Goal: Information Seeking & Learning: Learn about a topic

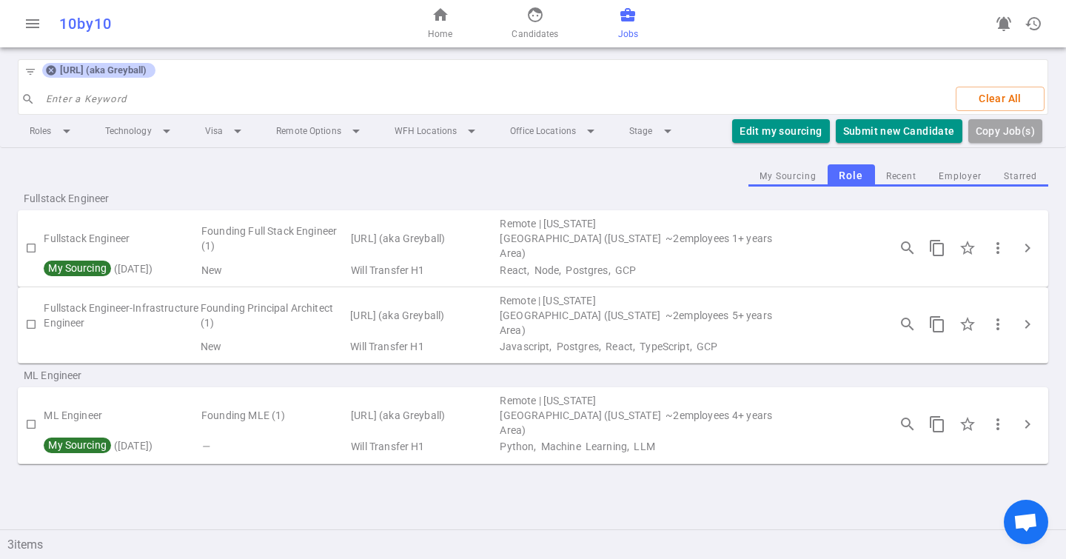
click at [53, 73] on icon at bounding box center [51, 71] width 10 height 10
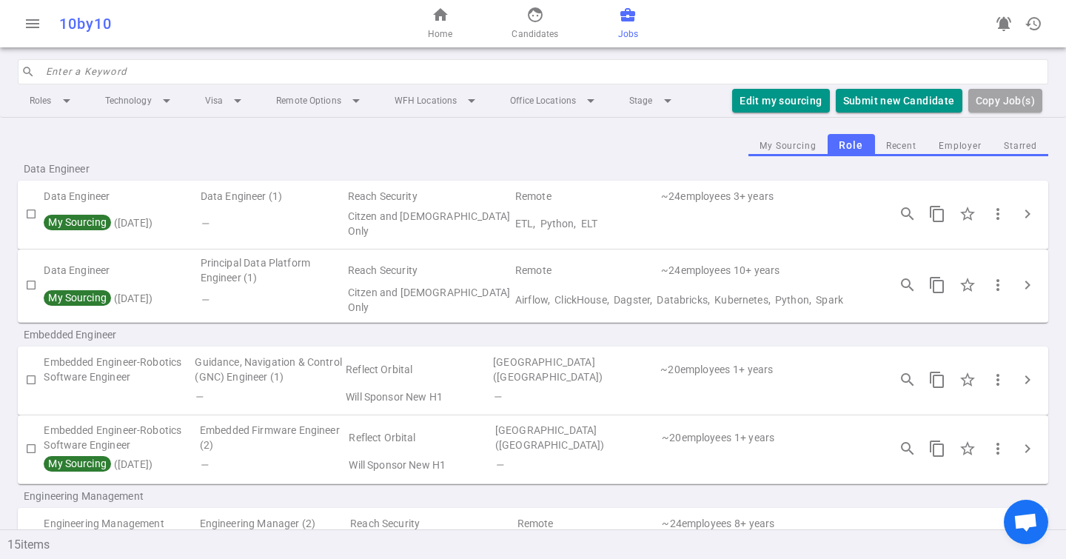
click at [102, 84] on div "Roles arrow_drop_down Technology arrow_drop_down Visa arrow_drop_down Remote Op…" at bounding box center [533, 100] width 1030 height 33
click at [102, 70] on input "search" at bounding box center [542, 72] width 993 height 24
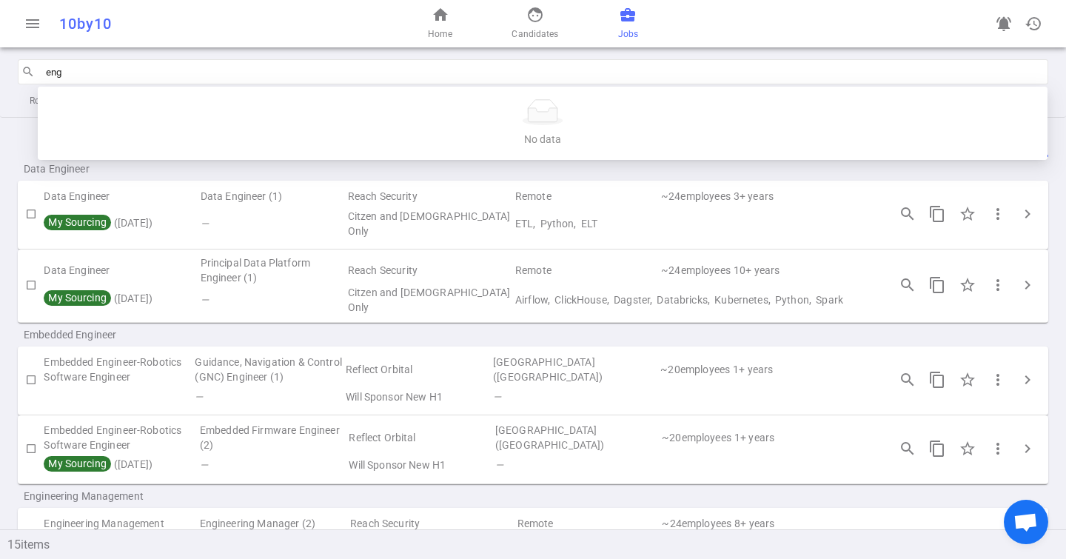
type input "eng"
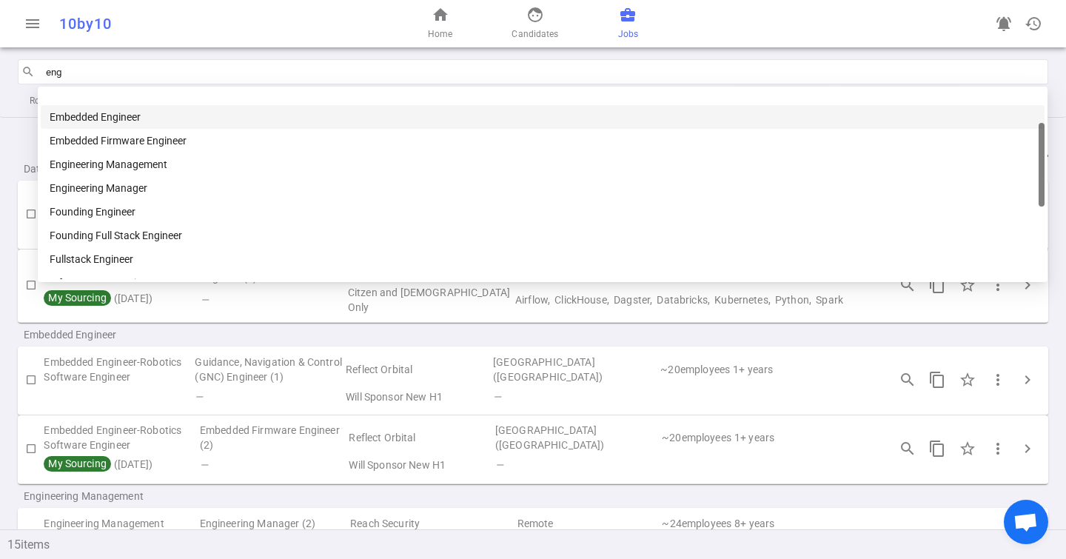
scroll to position [77, 0]
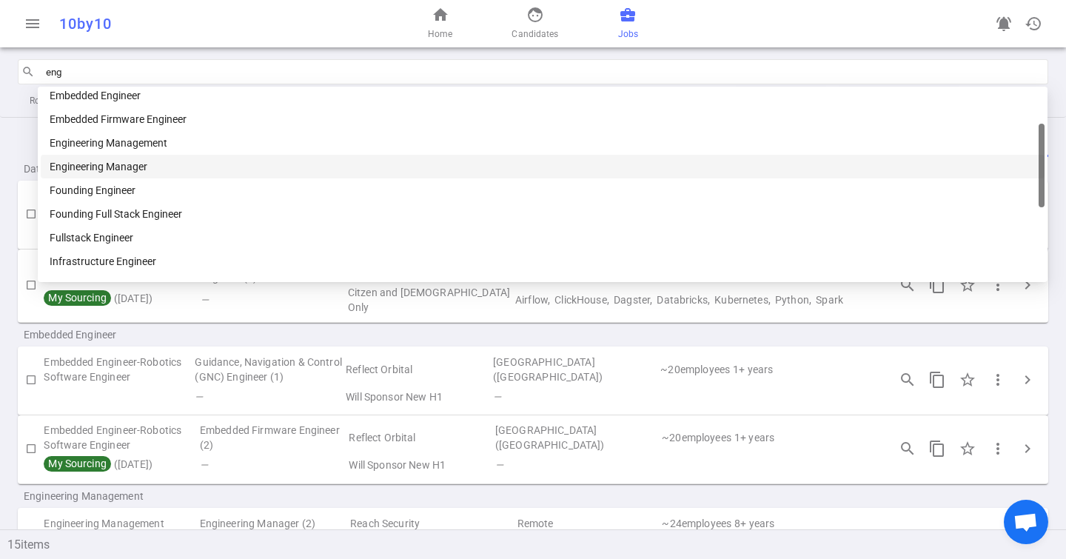
click at [104, 169] on div "Engineering Manager" at bounding box center [543, 166] width 986 height 16
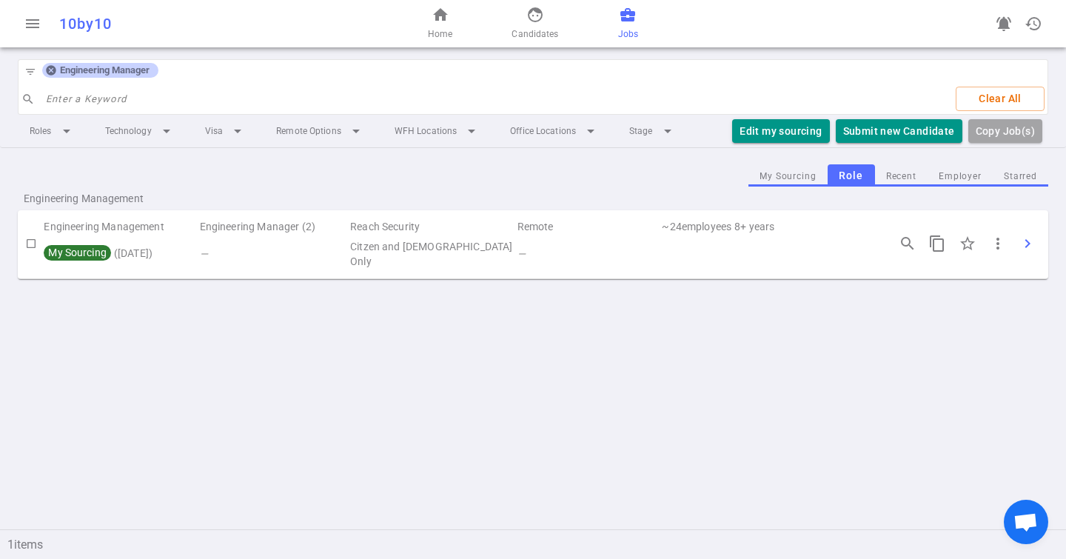
click at [1026, 244] on span "chevron_right" at bounding box center [1027, 244] width 18 height 18
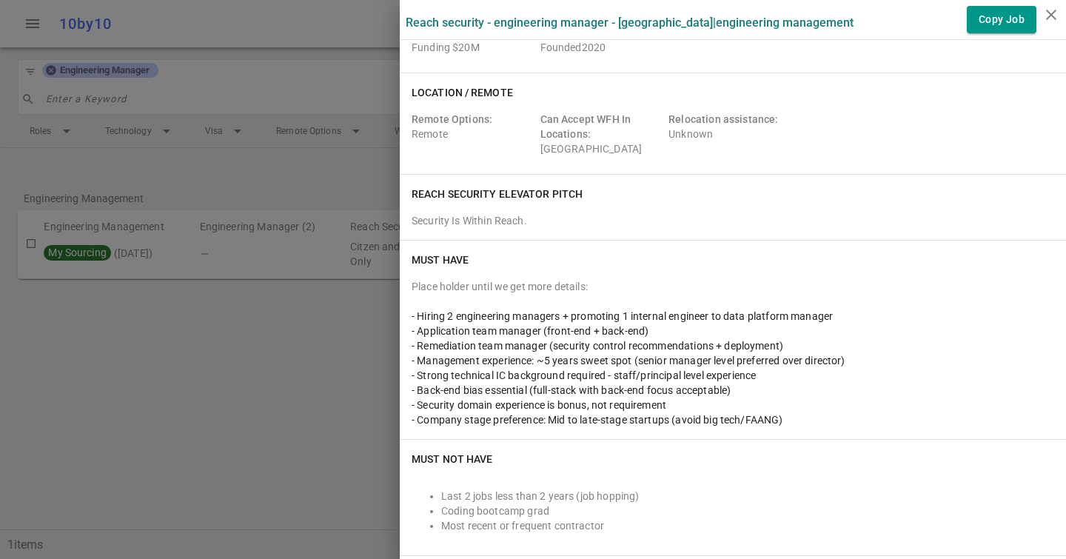
scroll to position [0, 0]
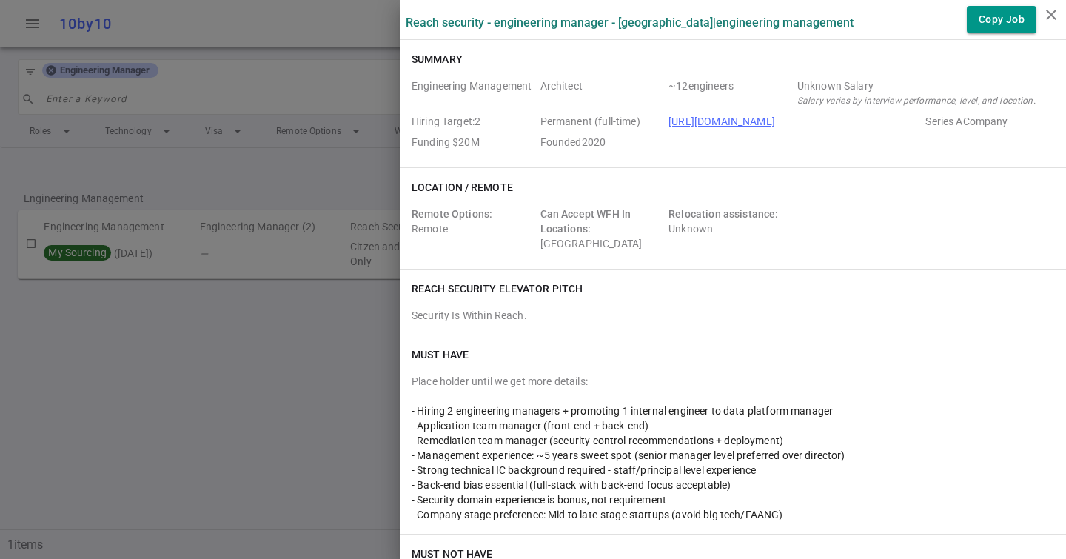
click at [84, 85] on div at bounding box center [533, 279] width 1066 height 559
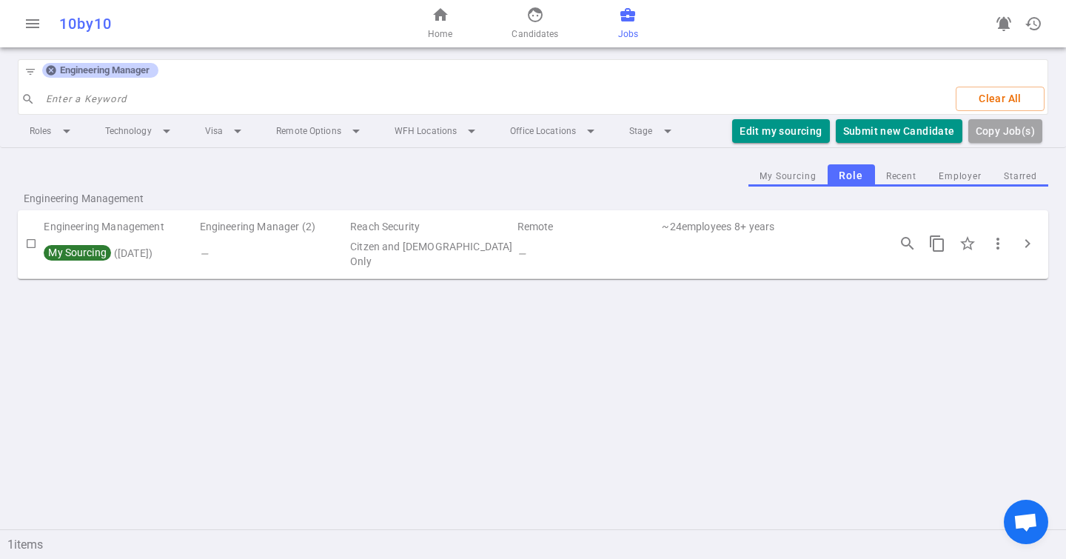
click at [51, 73] on icon at bounding box center [51, 71] width 10 height 10
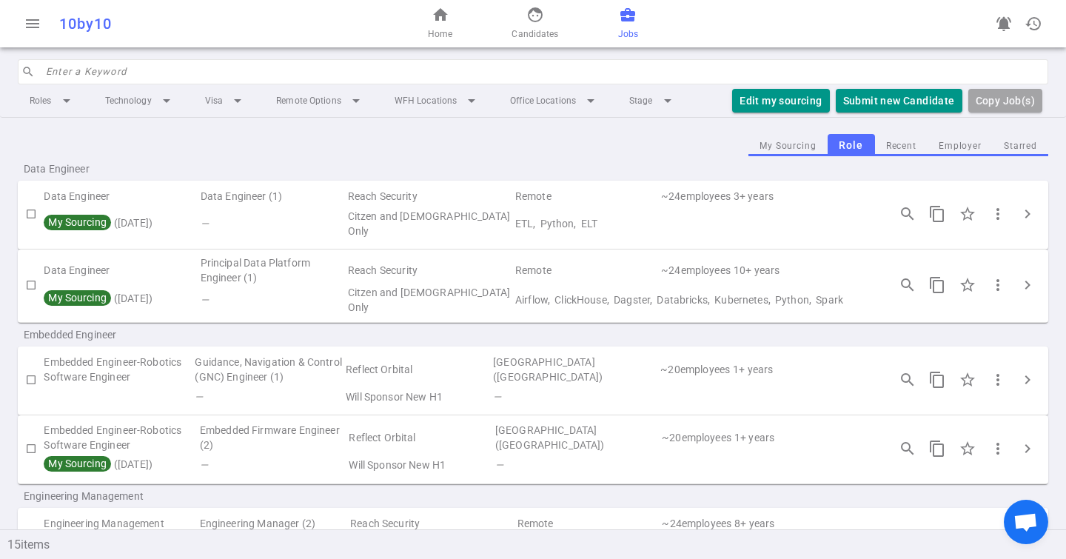
click at [64, 76] on input "search" at bounding box center [542, 72] width 993 height 24
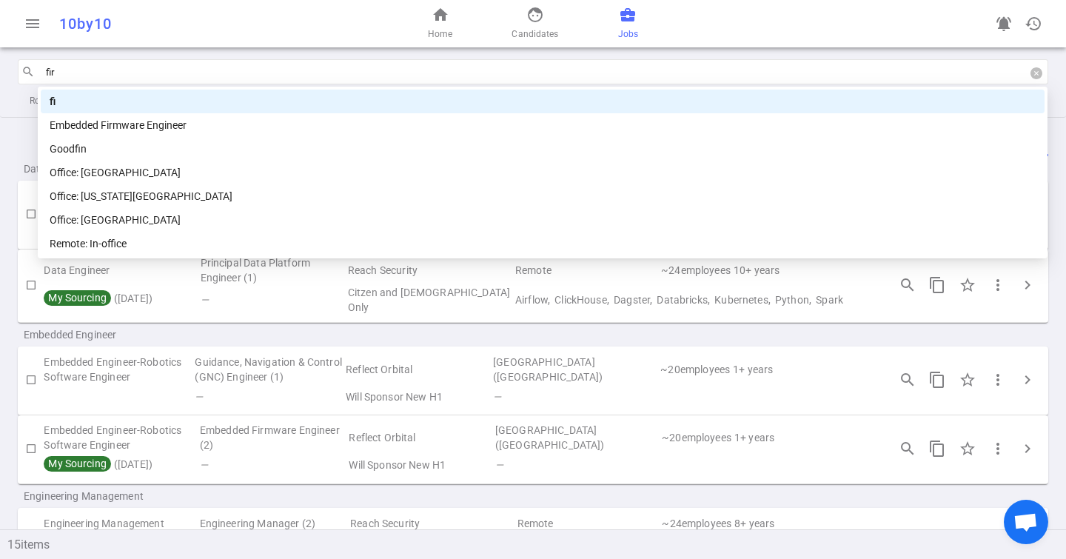
type input "firm"
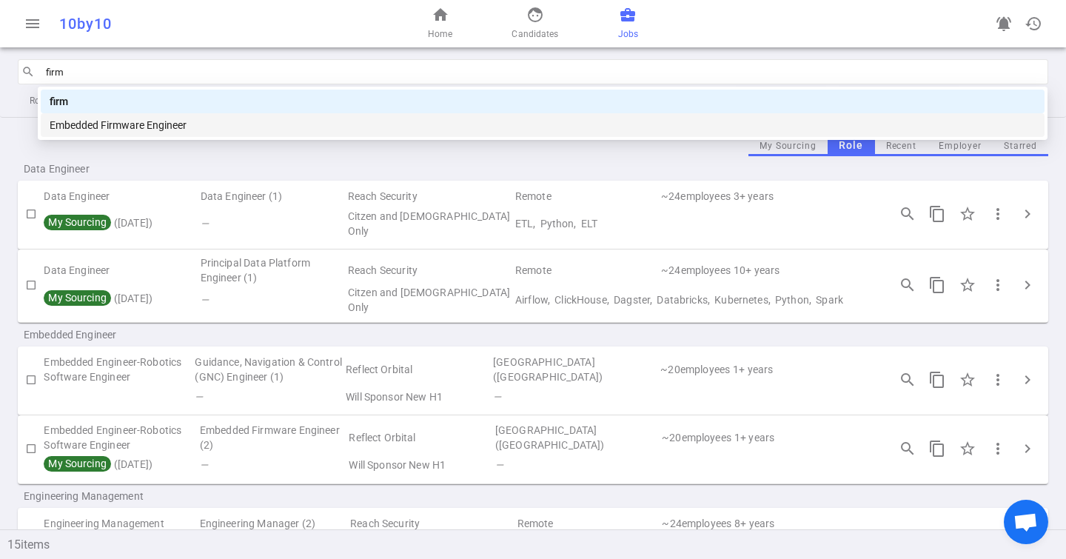
click at [115, 123] on div "Embedded Firmware Engineer" at bounding box center [543, 125] width 986 height 16
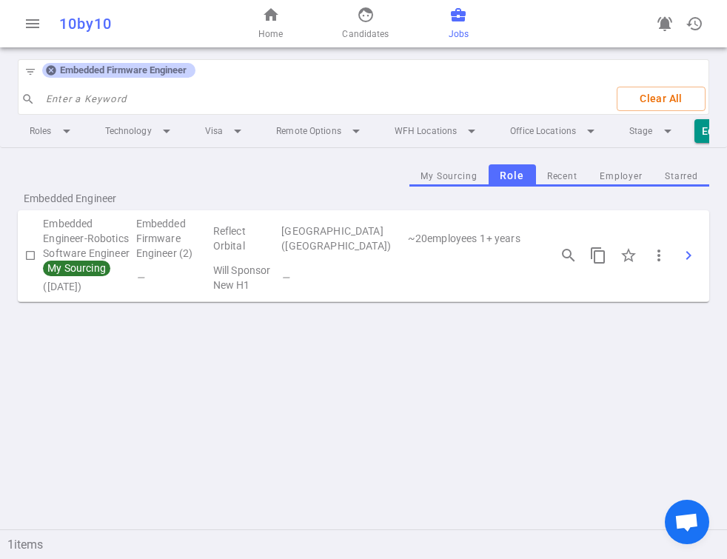
click at [696, 246] on span "chevron_right" at bounding box center [688, 255] width 18 height 18
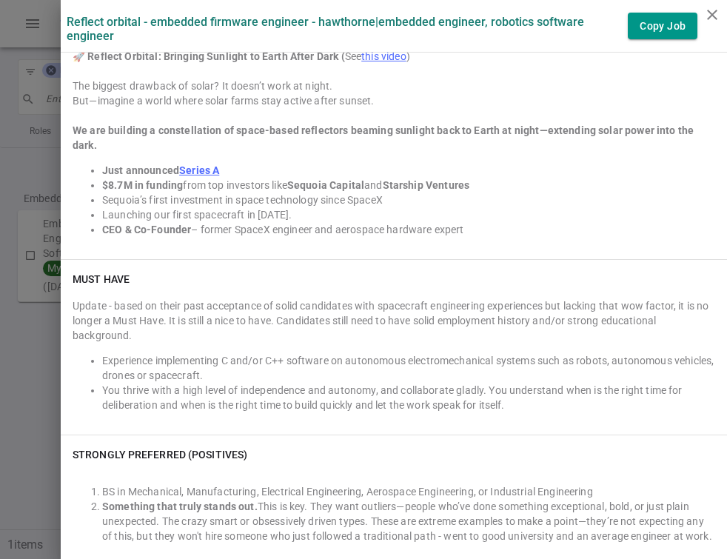
scroll to position [337, 0]
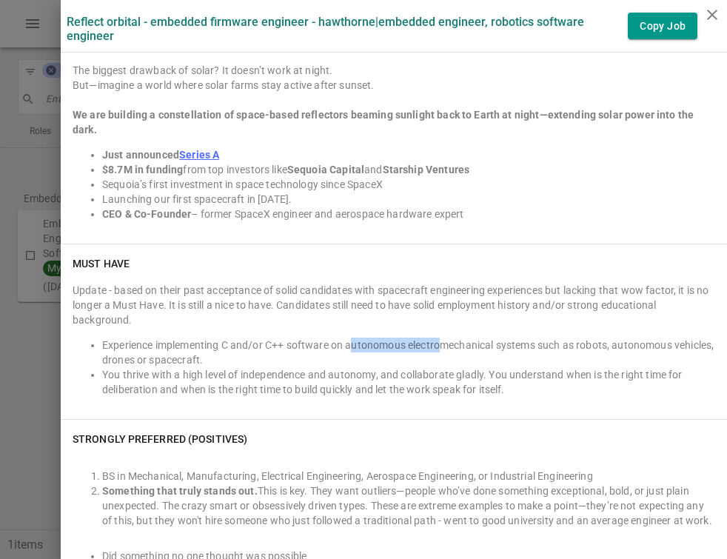
drag, startPoint x: 355, startPoint y: 328, endPoint x: 440, endPoint y: 327, distance: 84.4
click at [440, 337] on li "Experience implementing C and/or C++ software on autonomous electromechanical s…" at bounding box center [408, 352] width 613 height 30
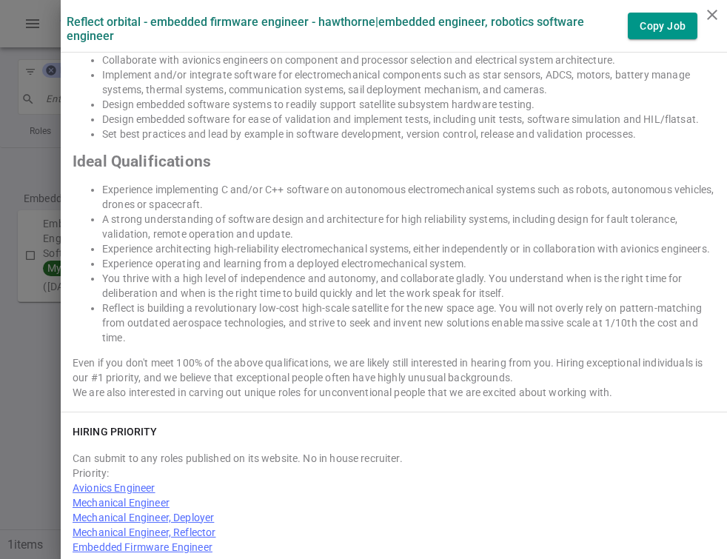
scroll to position [1990, 0]
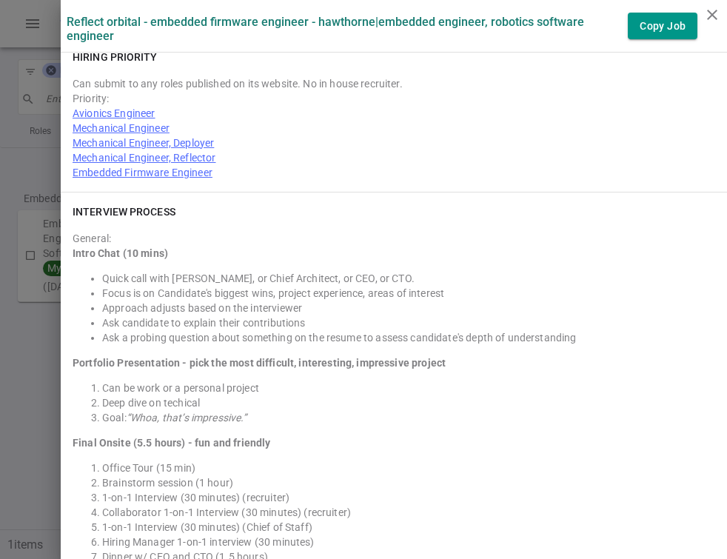
click at [51, 114] on div at bounding box center [363, 279] width 727 height 559
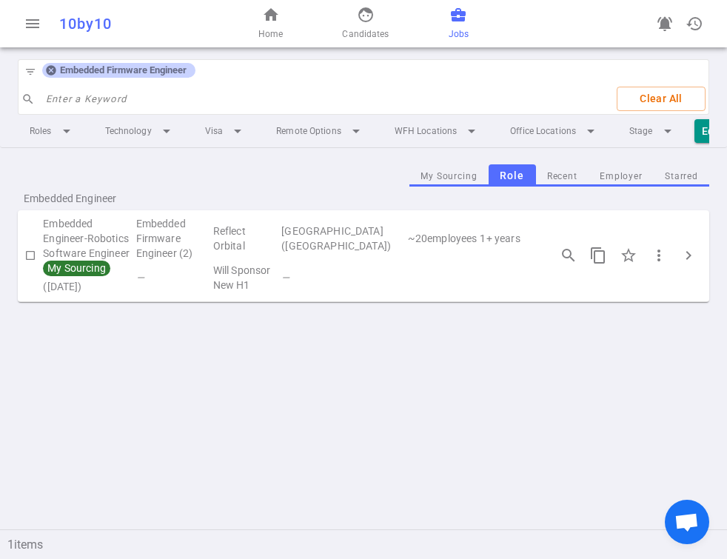
click at [46, 76] on div "Embedded Firmware Engineer" at bounding box center [118, 70] width 153 height 15
click at [47, 73] on icon at bounding box center [51, 71] width 10 height 10
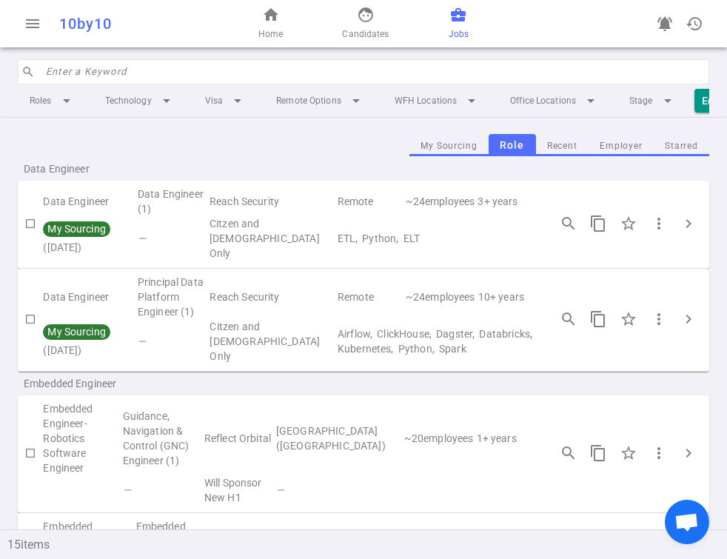
click at [75, 64] on input "search" at bounding box center [373, 72] width 654 height 24
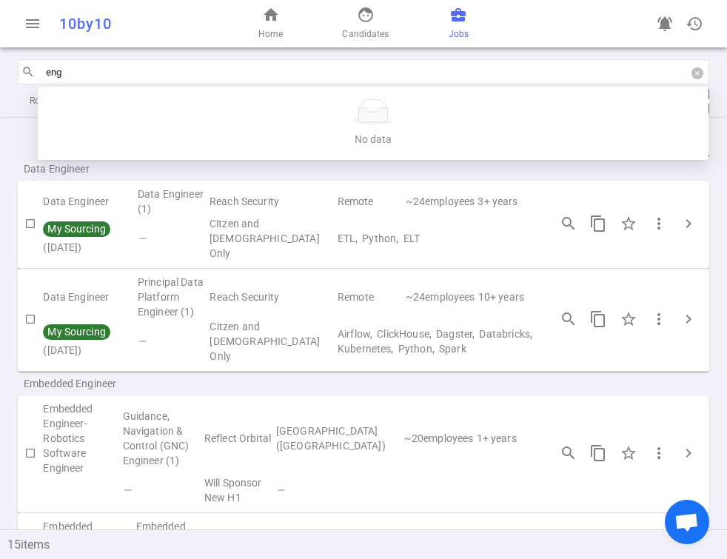
type input "eng"
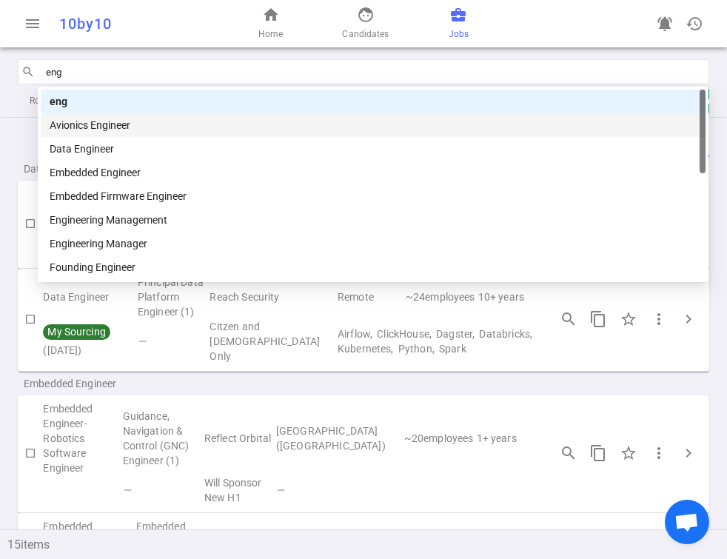
scroll to position [28, 0]
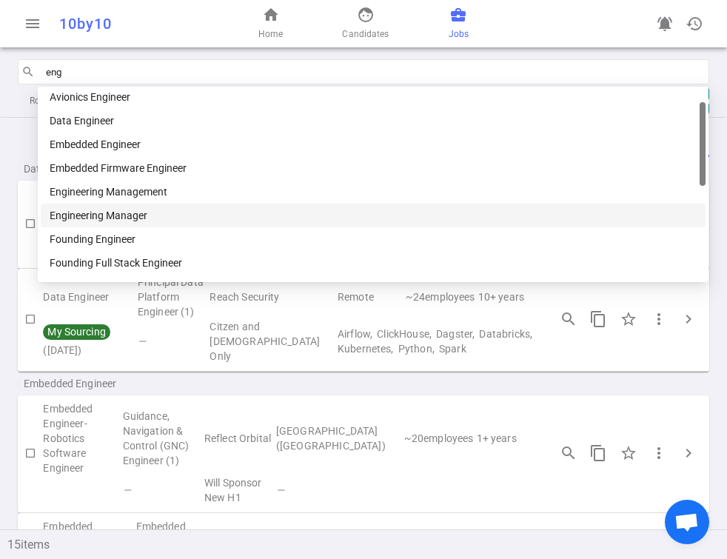
click at [98, 211] on div "Engineering Manager" at bounding box center [373, 215] width 647 height 16
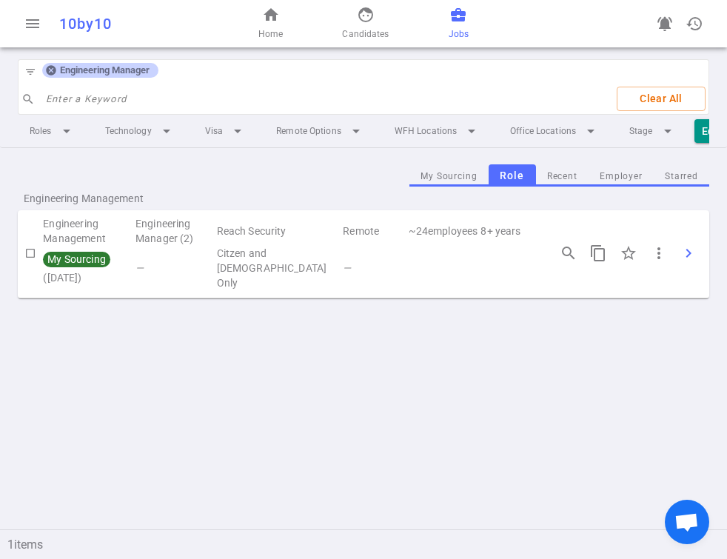
click at [684, 252] on span "chevron_right" at bounding box center [688, 253] width 18 height 18
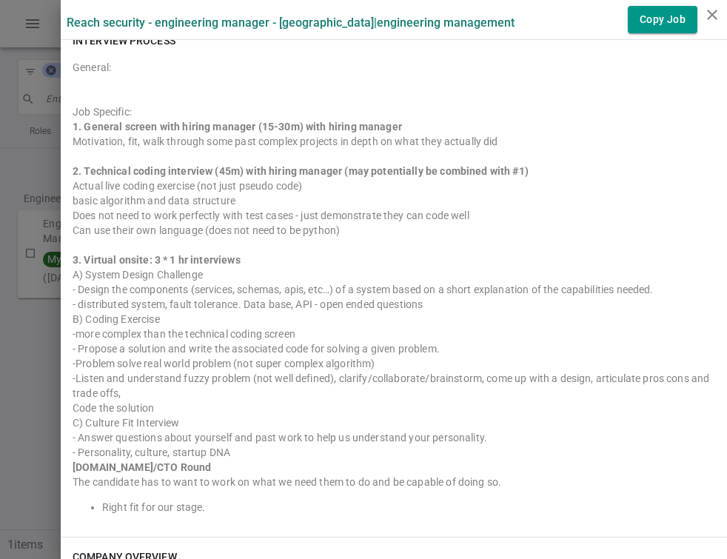
scroll to position [731, 0]
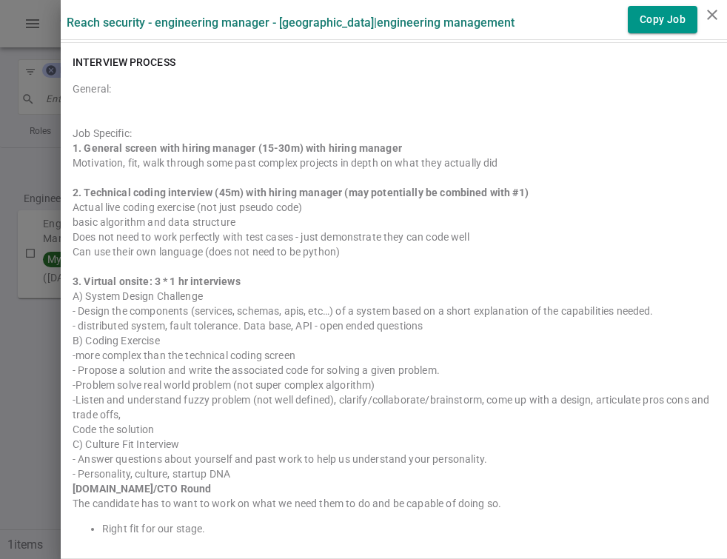
click at [24, 115] on div at bounding box center [363, 279] width 727 height 559
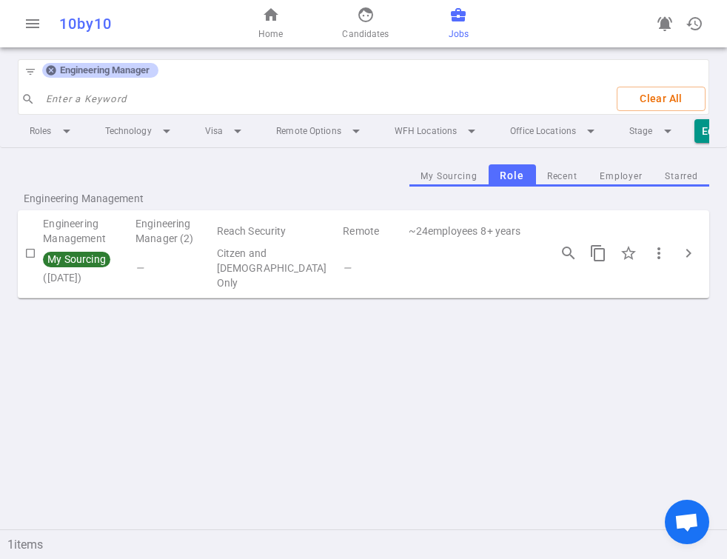
click at [58, 67] on span "Engineering Manager" at bounding box center [104, 70] width 101 height 12
click at [55, 67] on icon at bounding box center [51, 70] width 12 height 12
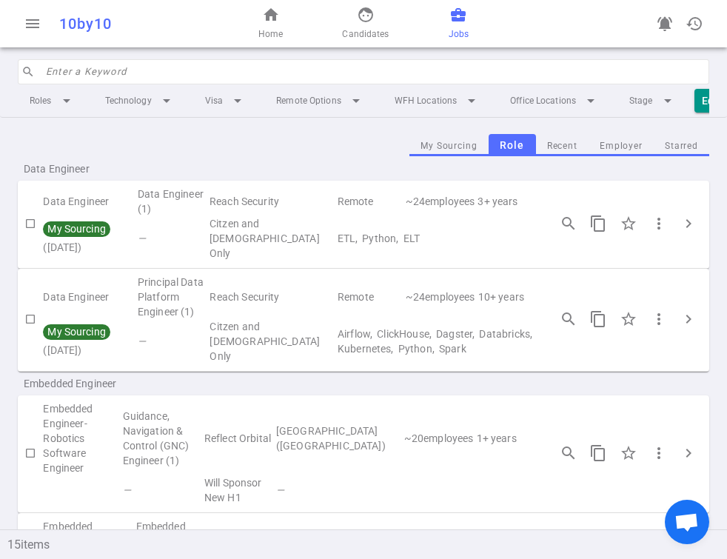
click at [90, 67] on input "search" at bounding box center [373, 72] width 654 height 24
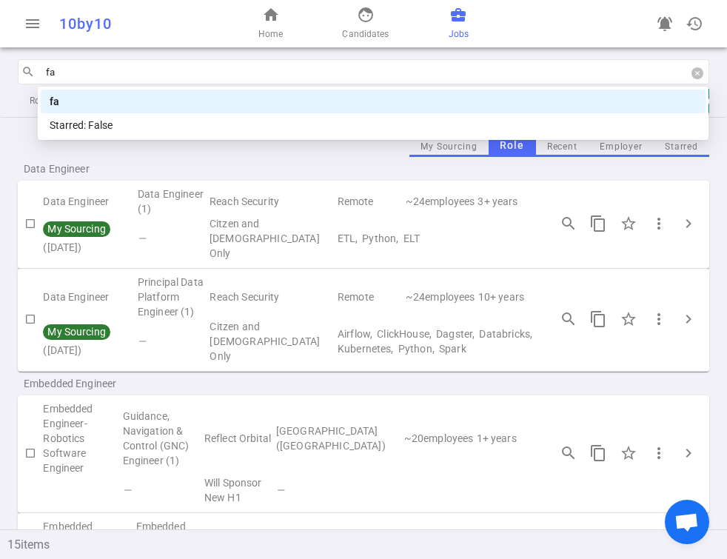
scroll to position [0, 0]
type input "f"
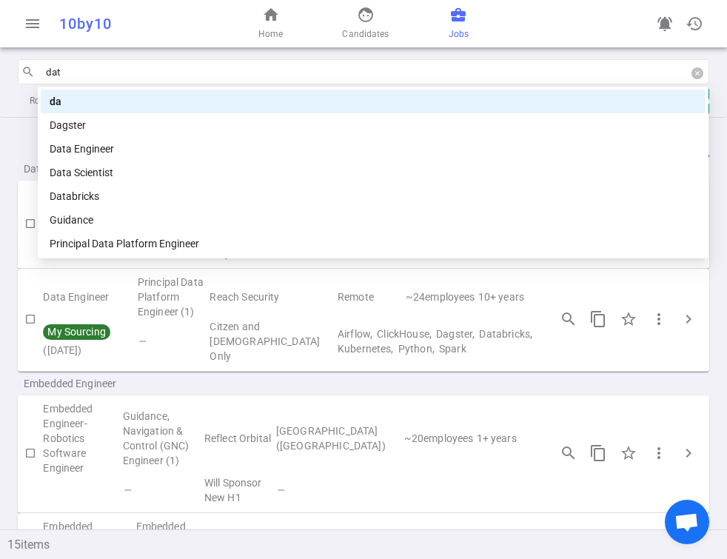
type input "data"
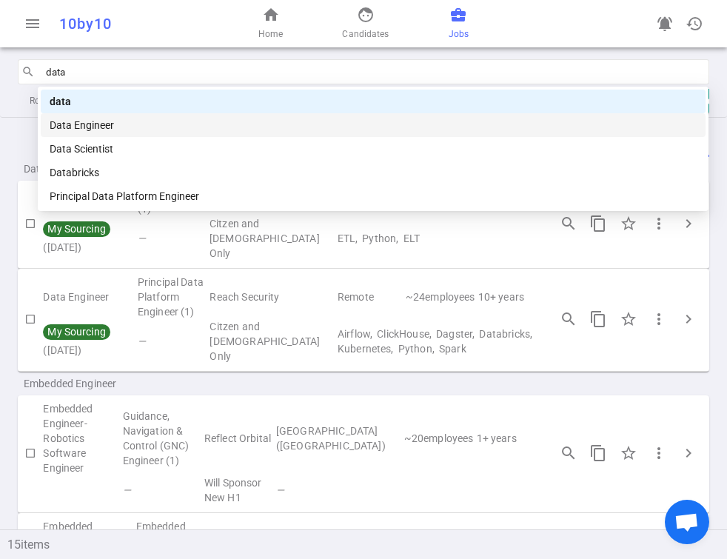
click at [99, 113] on div "Data Engineer" at bounding box center [373, 125] width 664 height 24
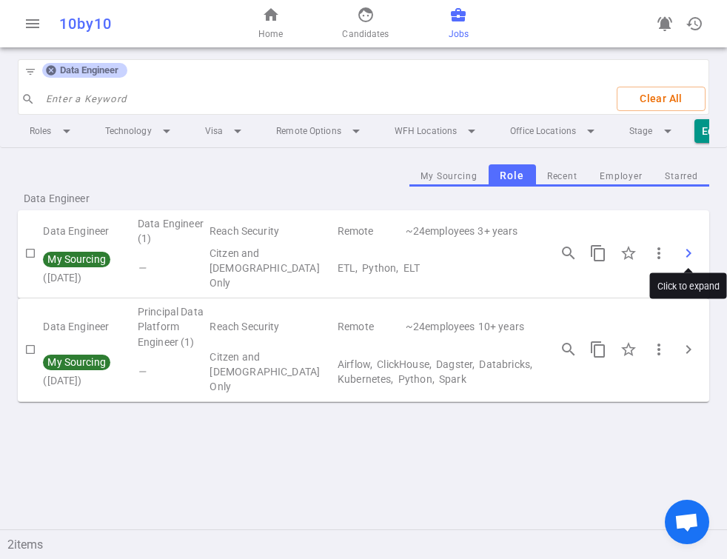
click at [688, 249] on span "chevron_right" at bounding box center [688, 253] width 18 height 18
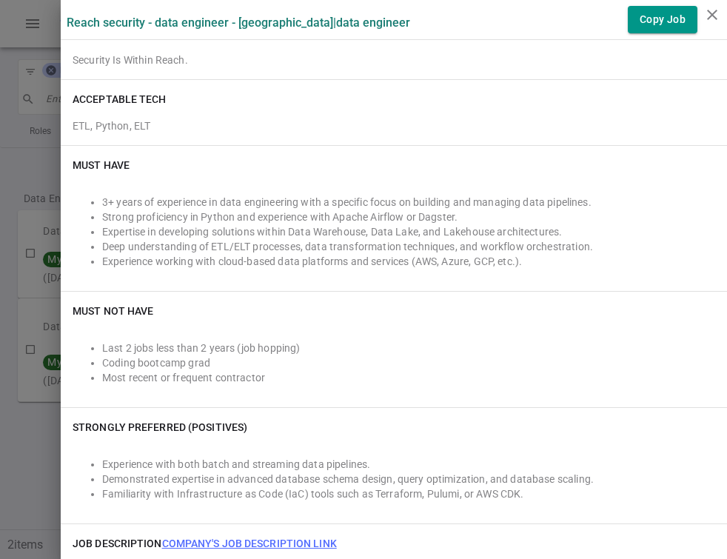
scroll to position [256, 0]
drag, startPoint x: 215, startPoint y: 243, endPoint x: 280, endPoint y: 242, distance: 65.1
click at [283, 243] on li "Deep understanding of ETL/ELT processes, data transformation techniques, and wo…" at bounding box center [408, 245] width 613 height 15
click at [280, 242] on li "Deep understanding of ETL/ELT processes, data transformation techniques, and wo…" at bounding box center [408, 245] width 613 height 15
drag, startPoint x: 249, startPoint y: 243, endPoint x: 300, endPoint y: 243, distance: 51.8
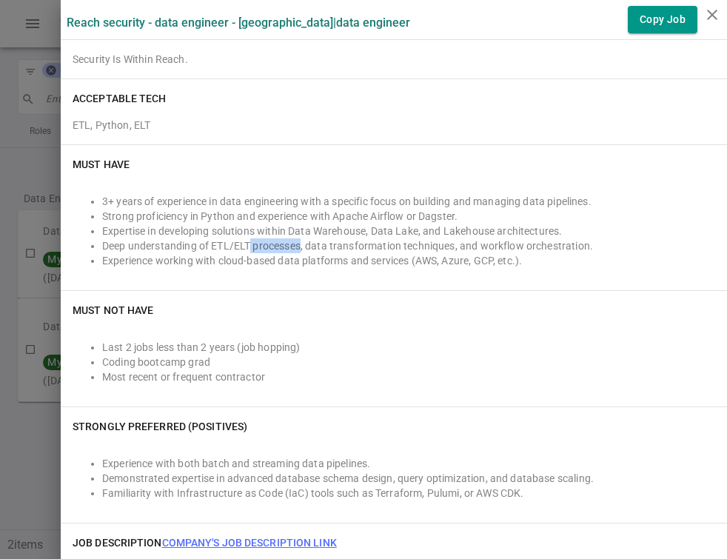
click at [300, 243] on li "Deep understanding of ETL/ELT processes, data transformation techniques, and wo…" at bounding box center [408, 245] width 613 height 15
click at [299, 242] on li "Deep understanding of ETL/ELT processes, data transformation techniques, and wo…" at bounding box center [408, 245] width 613 height 15
drag, startPoint x: 306, startPoint y: 241, endPoint x: 426, endPoint y: 240, distance: 119.9
click at [426, 240] on li "Deep understanding of ETL/ELT processes, data transformation techniques, and wo…" at bounding box center [408, 245] width 613 height 15
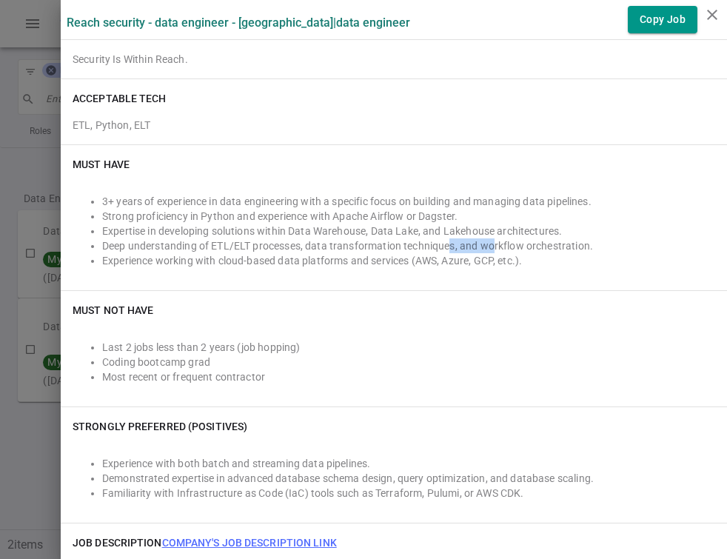
drag, startPoint x: 447, startPoint y: 243, endPoint x: 491, endPoint y: 243, distance: 44.4
click at [495, 243] on li "Deep understanding of ETL/ELT processes, data transformation techniques, and wo…" at bounding box center [408, 245] width 613 height 15
click at [491, 243] on li "Deep understanding of ETL/ELT processes, data transformation techniques, and wo…" at bounding box center [408, 245] width 613 height 15
drag, startPoint x: 482, startPoint y: 240, endPoint x: 613, endPoint y: 239, distance: 130.2
click at [613, 239] on li "Deep understanding of ETL/ELT processes, data transformation techniques, and wo…" at bounding box center [408, 245] width 613 height 15
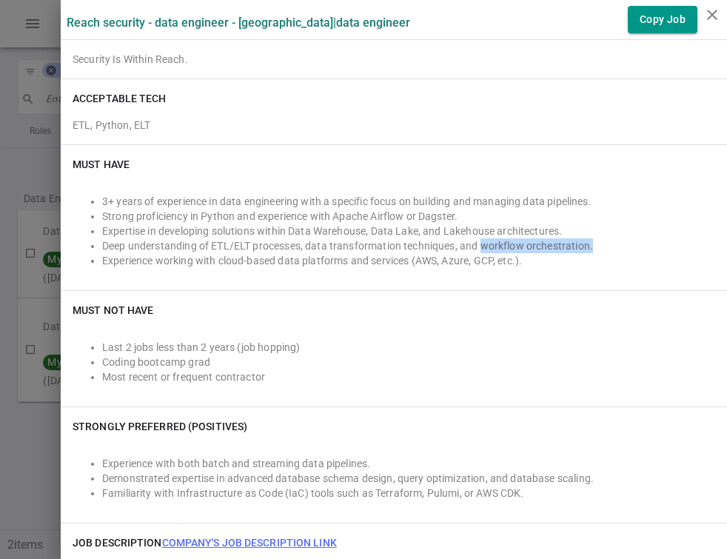
click at [613, 239] on li "Deep understanding of ETL/ELT processes, data transformation techniques, and wo…" at bounding box center [408, 245] width 613 height 15
drag, startPoint x: 591, startPoint y: 246, endPoint x: 478, endPoint y: 245, distance: 113.2
click at [478, 245] on li "Deep understanding of ETL/ELT processes, data transformation techniques, and wo…" at bounding box center [408, 245] width 613 height 15
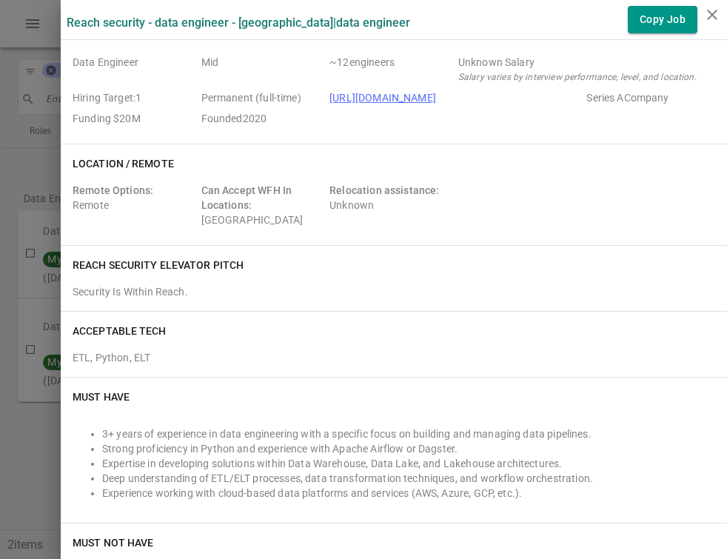
scroll to position [0, 0]
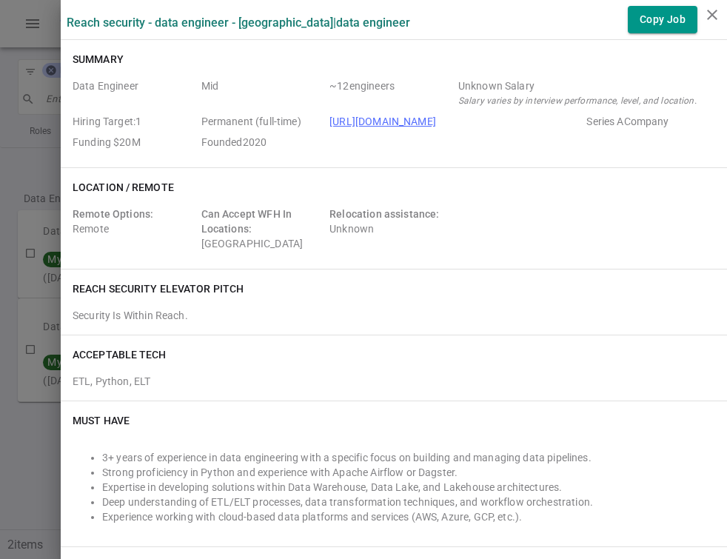
click at [16, 77] on div at bounding box center [363, 279] width 727 height 559
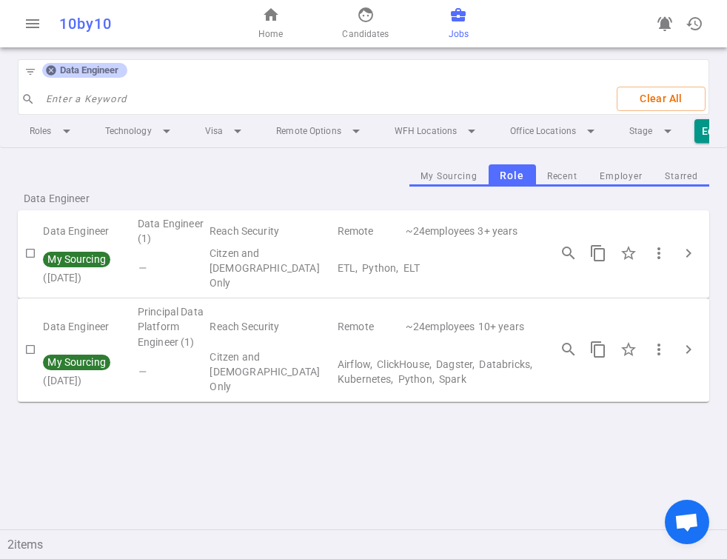
click at [50, 72] on icon at bounding box center [51, 70] width 12 height 12
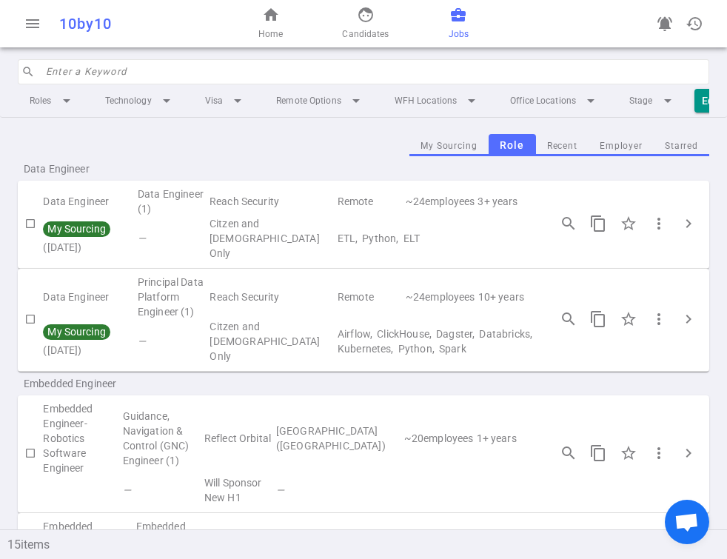
click at [105, 71] on input "search" at bounding box center [373, 72] width 654 height 24
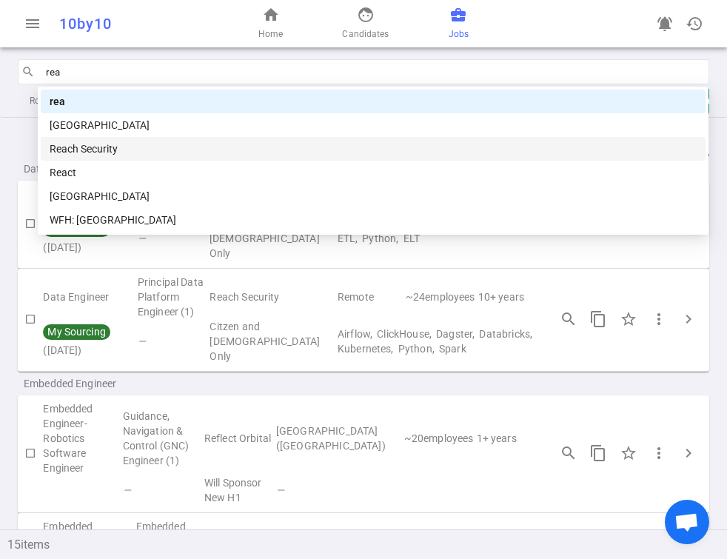
type input "reac"
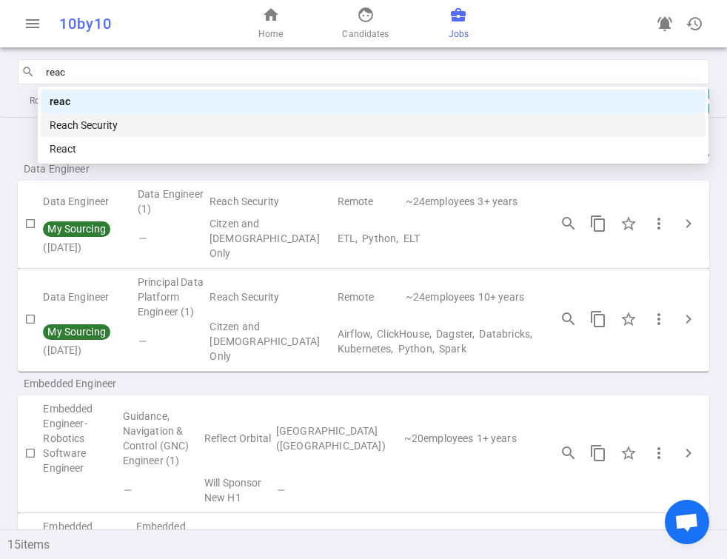
click at [129, 130] on div "Reach Security" at bounding box center [373, 125] width 647 height 16
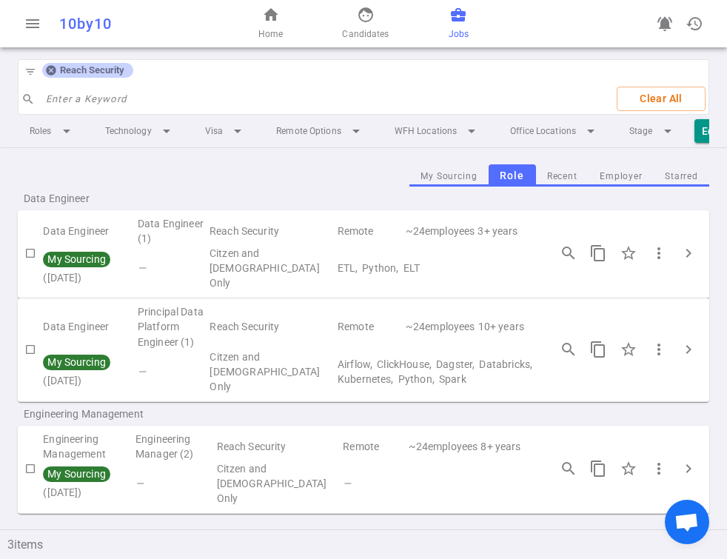
click at [129, 130] on li "Technology arrow_drop_down" at bounding box center [140, 131] width 94 height 27
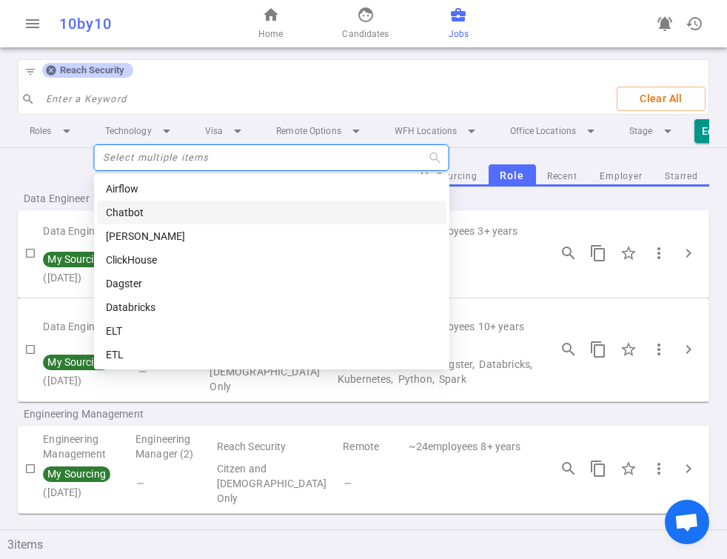
click at [46, 175] on div "My Sourcing Role Recent Employer Starred" at bounding box center [363, 175] width 691 height 23
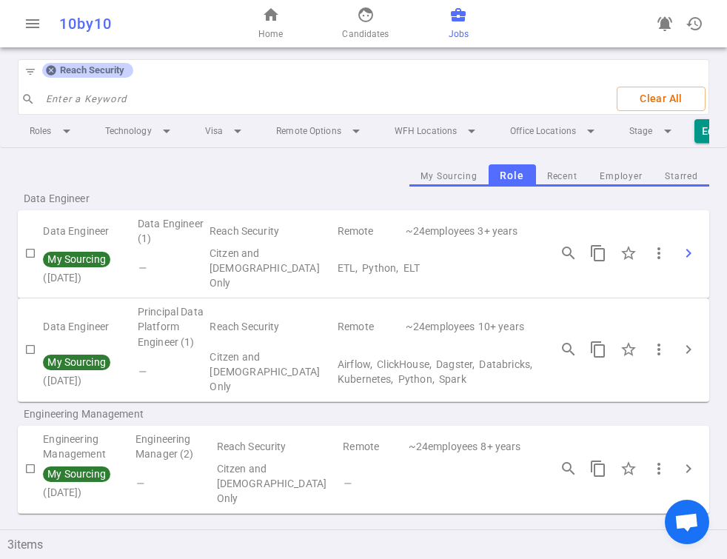
click at [700, 246] on button "chevron_right" at bounding box center [688, 253] width 30 height 30
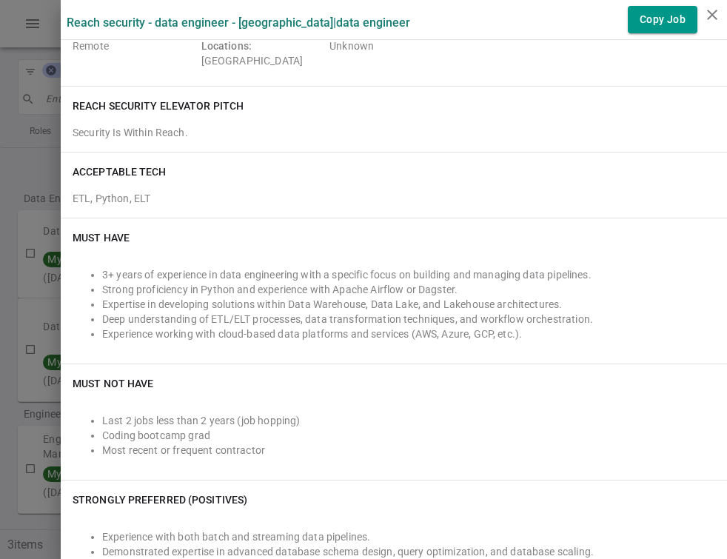
scroll to position [184, 0]
click at [24, 235] on div at bounding box center [363, 279] width 727 height 559
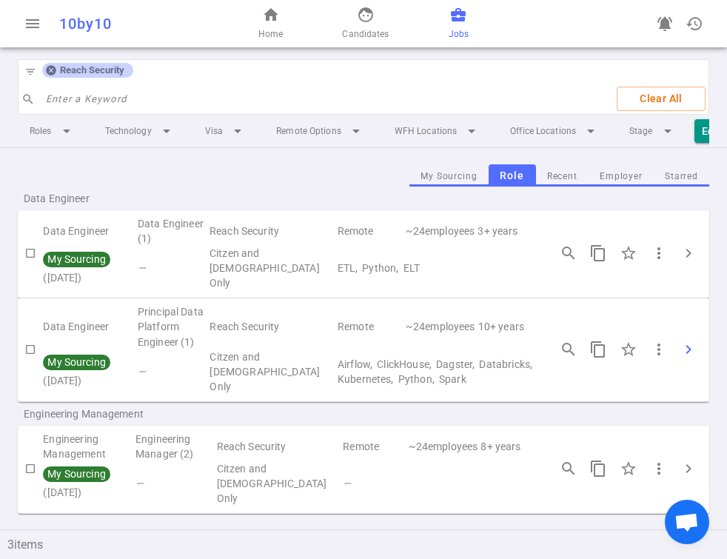
click at [695, 340] on span "chevron_right" at bounding box center [688, 349] width 18 height 18
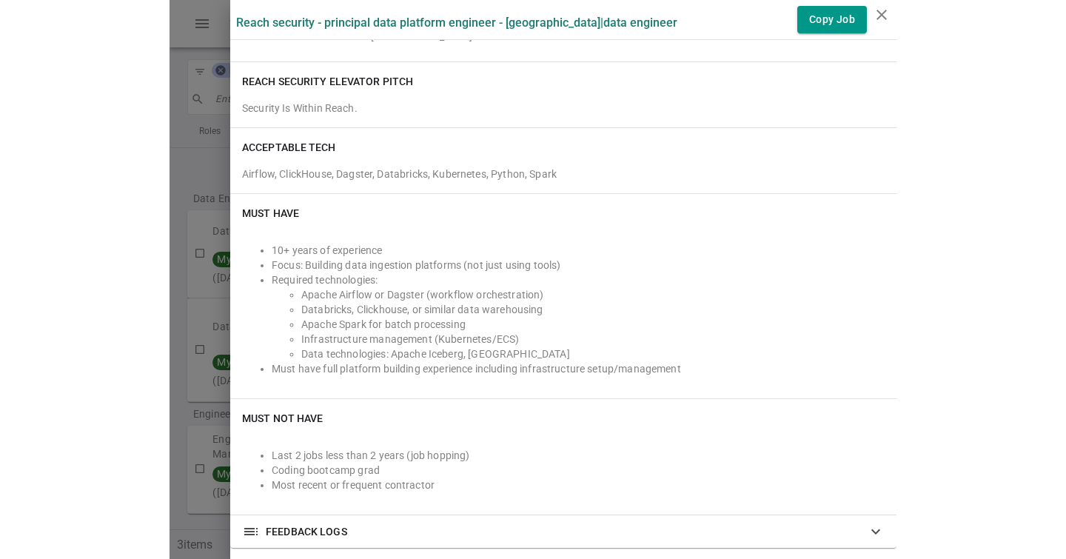
scroll to position [0, 0]
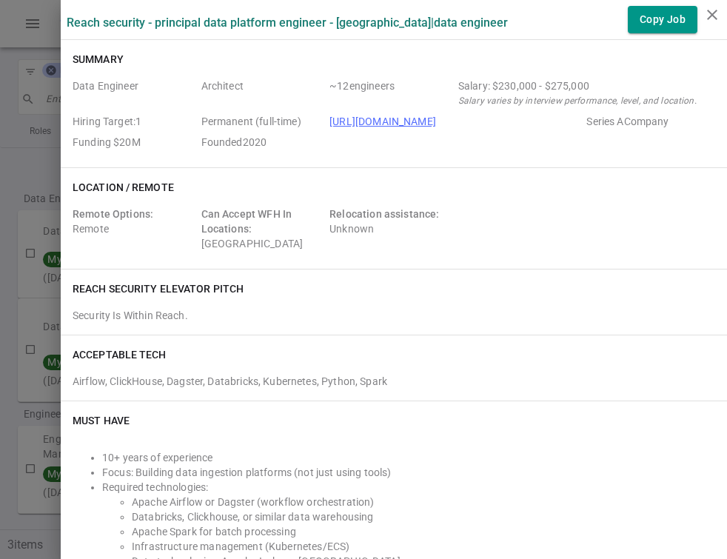
click at [36, 144] on div at bounding box center [363, 279] width 727 height 559
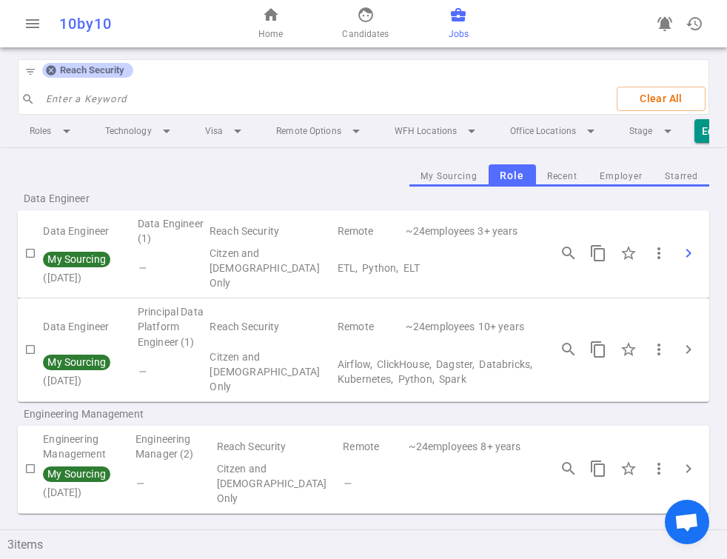
click at [690, 245] on span "chevron_right" at bounding box center [688, 253] width 18 height 18
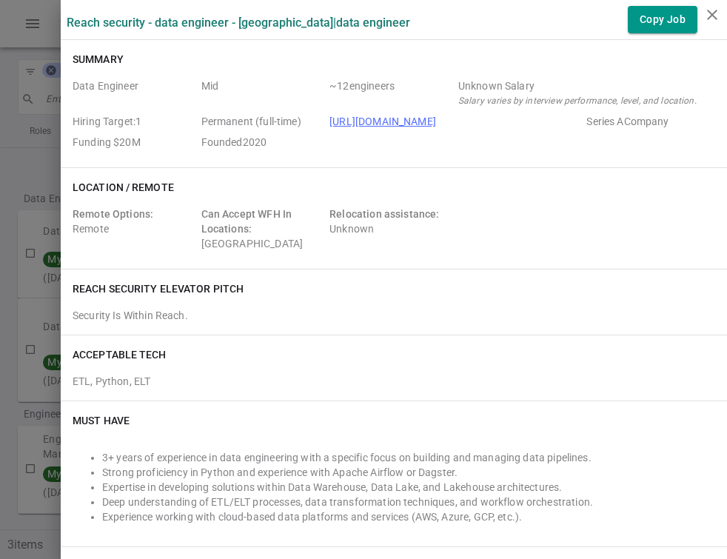
click at [6, 163] on div at bounding box center [363, 279] width 727 height 559
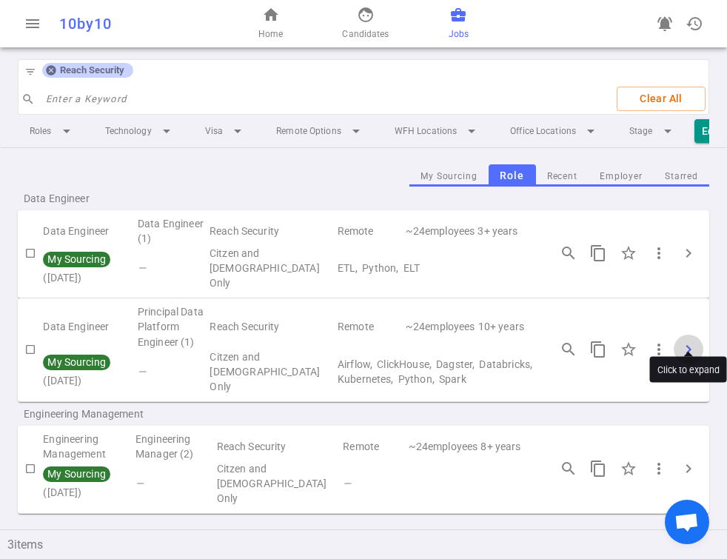
click at [685, 340] on span "chevron_right" at bounding box center [688, 349] width 18 height 18
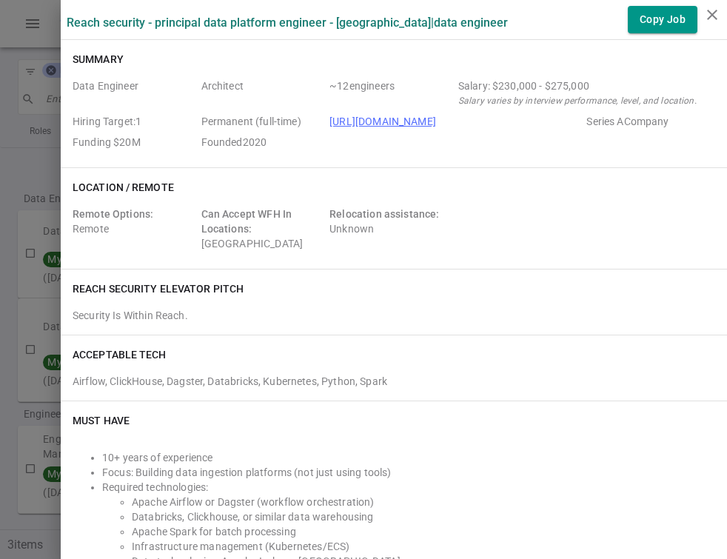
click at [19, 169] on div at bounding box center [363, 279] width 727 height 559
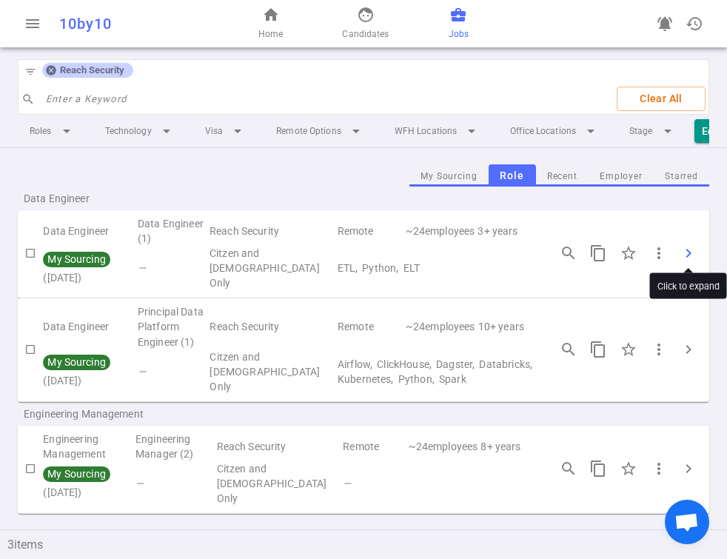
click at [683, 249] on span "chevron_right" at bounding box center [688, 253] width 18 height 18
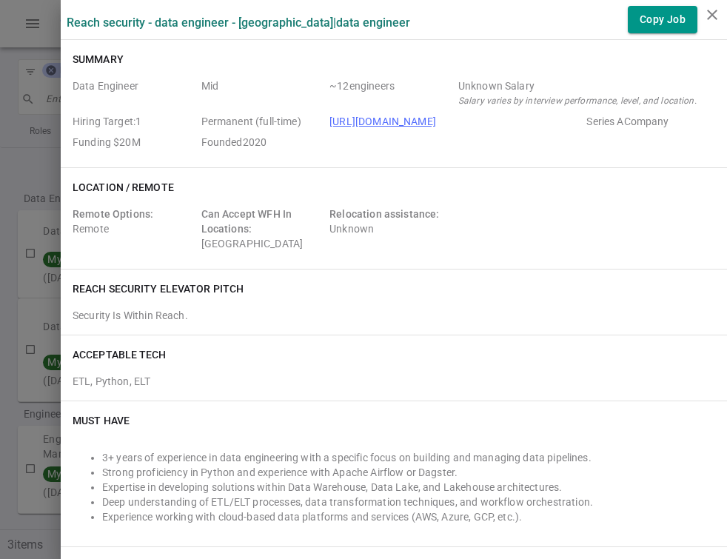
click at [36, 263] on div at bounding box center [363, 279] width 727 height 559
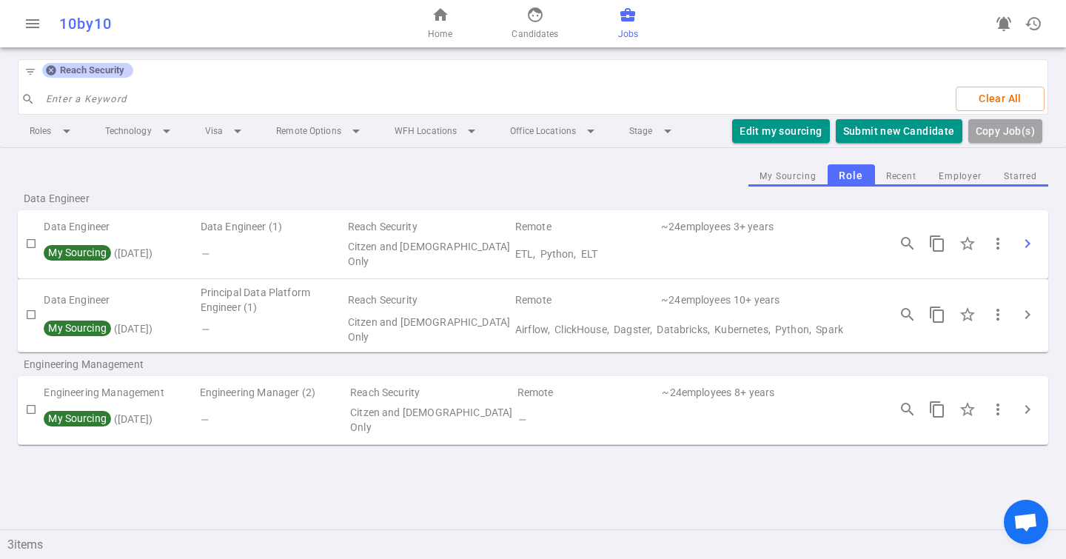
click at [1021, 238] on span "chevron_right" at bounding box center [1027, 244] width 18 height 18
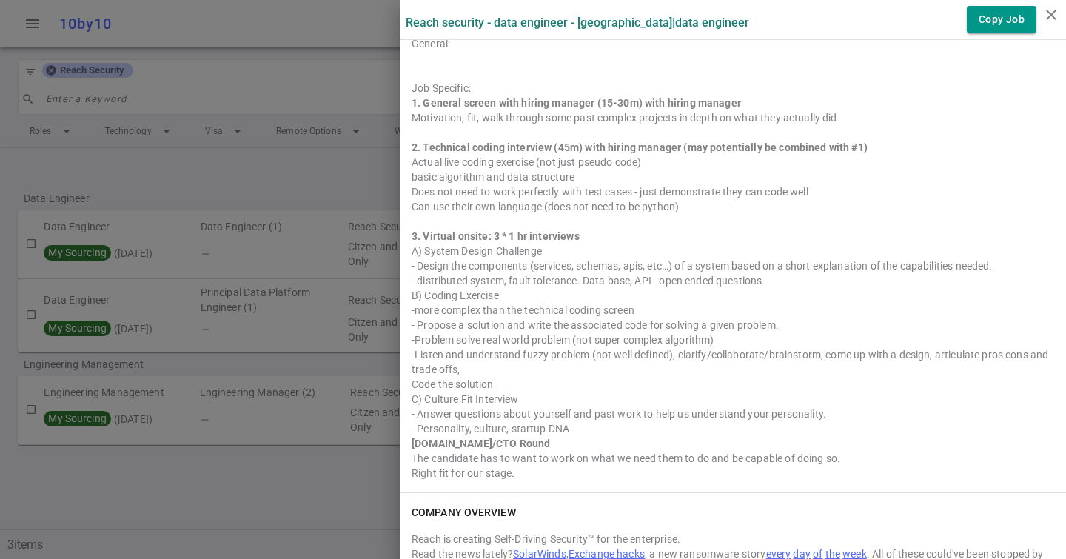
scroll to position [1522, 0]
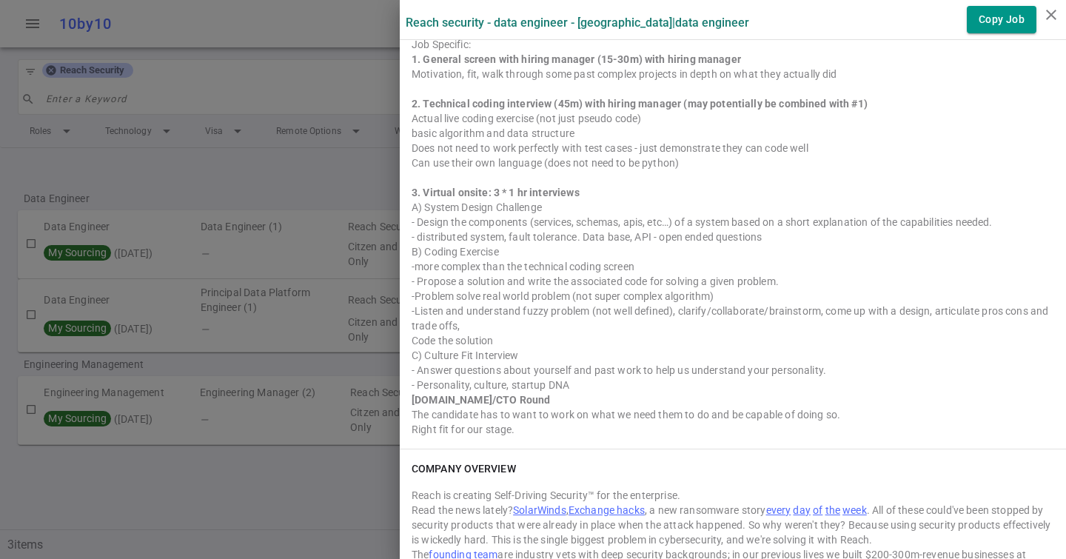
click at [550, 222] on div "- Design the components (services, schemas, apis, etc…) of a system based on a …" at bounding box center [732, 222] width 642 height 15
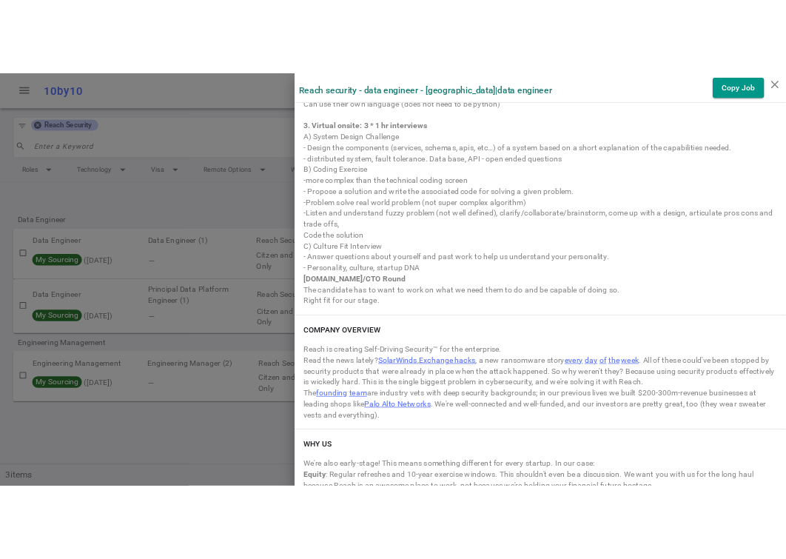
scroll to position [1646, 0]
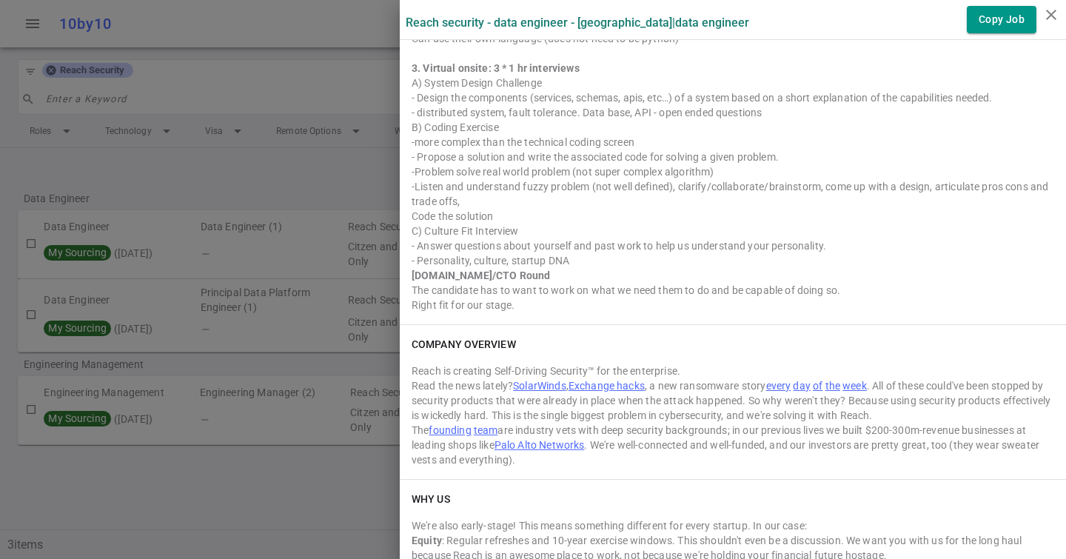
click at [477, 291] on div "The candidate has to want to work on what we need them to do and be capable of …" at bounding box center [732, 290] width 642 height 15
drag, startPoint x: 440, startPoint y: 278, endPoint x: 486, endPoint y: 278, distance: 45.9
click at [486, 278] on strong "[DOMAIN_NAME]/CTO Round" at bounding box center [480, 275] width 138 height 12
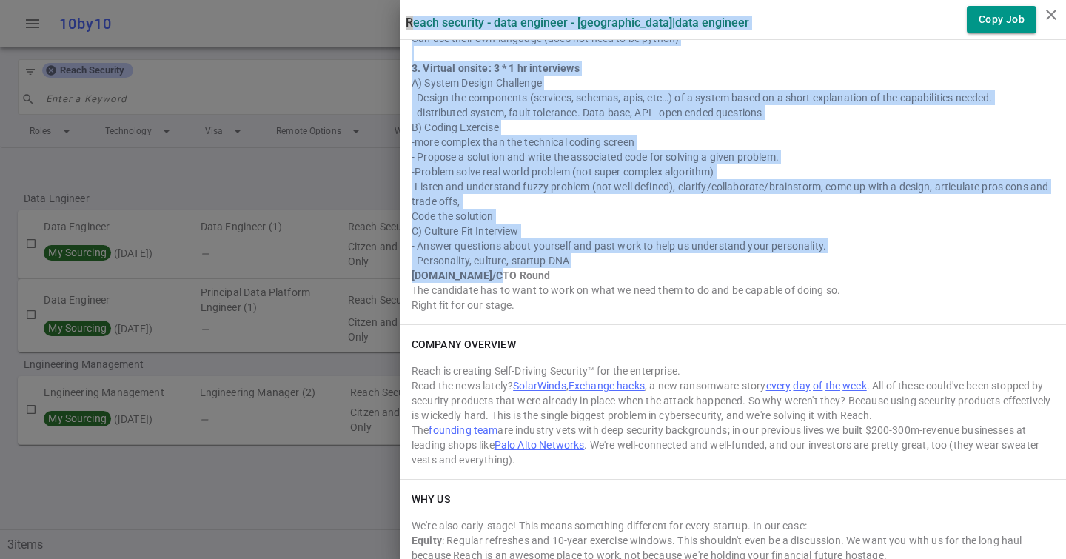
drag, startPoint x: 516, startPoint y: 275, endPoint x: 386, endPoint y: 275, distance: 131.0
click at [386, 275] on div "Reach Security - Data Engineer - [GEOGRAPHIC_DATA] | Data Engineer Copy Job Sum…" at bounding box center [533, 279] width 1066 height 559
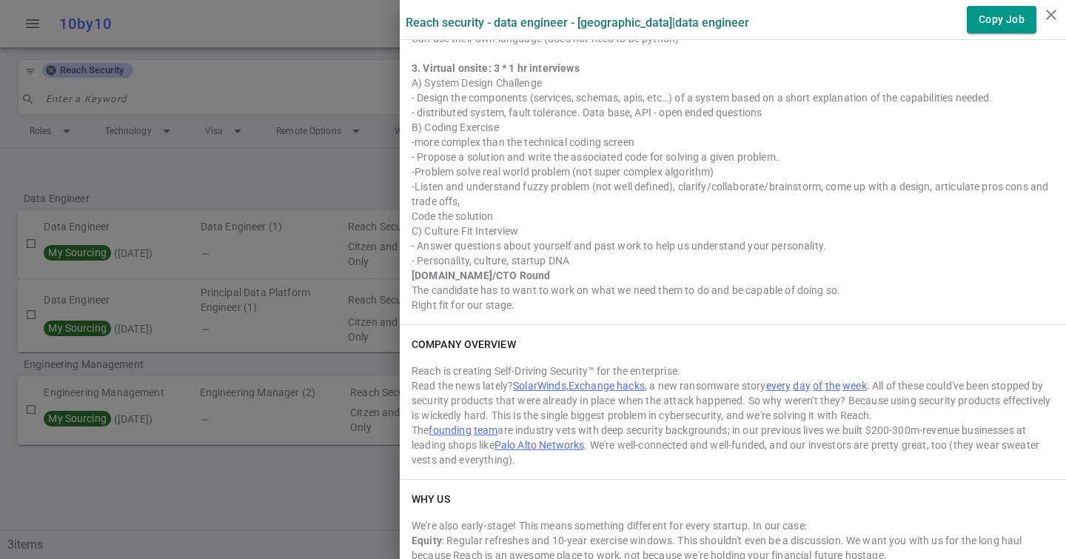
click at [440, 283] on div "The candidate has to want to work on what we need them to do and be capable of …" at bounding box center [732, 290] width 642 height 15
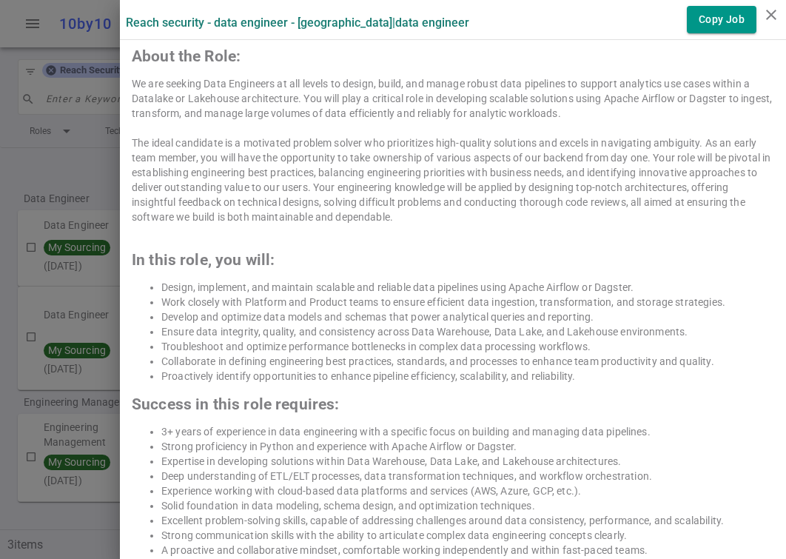
scroll to position [613, 0]
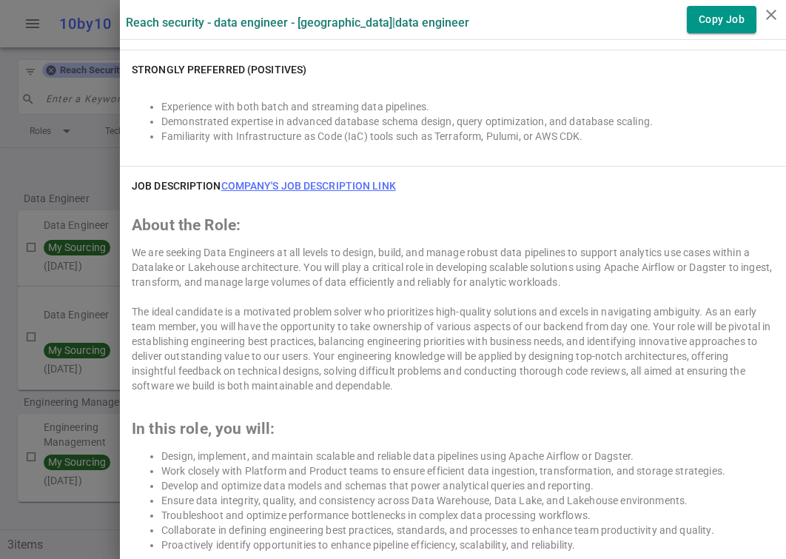
click at [278, 186] on link "Company's job description link" at bounding box center [308, 186] width 175 height 12
